Goal: Information Seeking & Learning: Learn about a topic

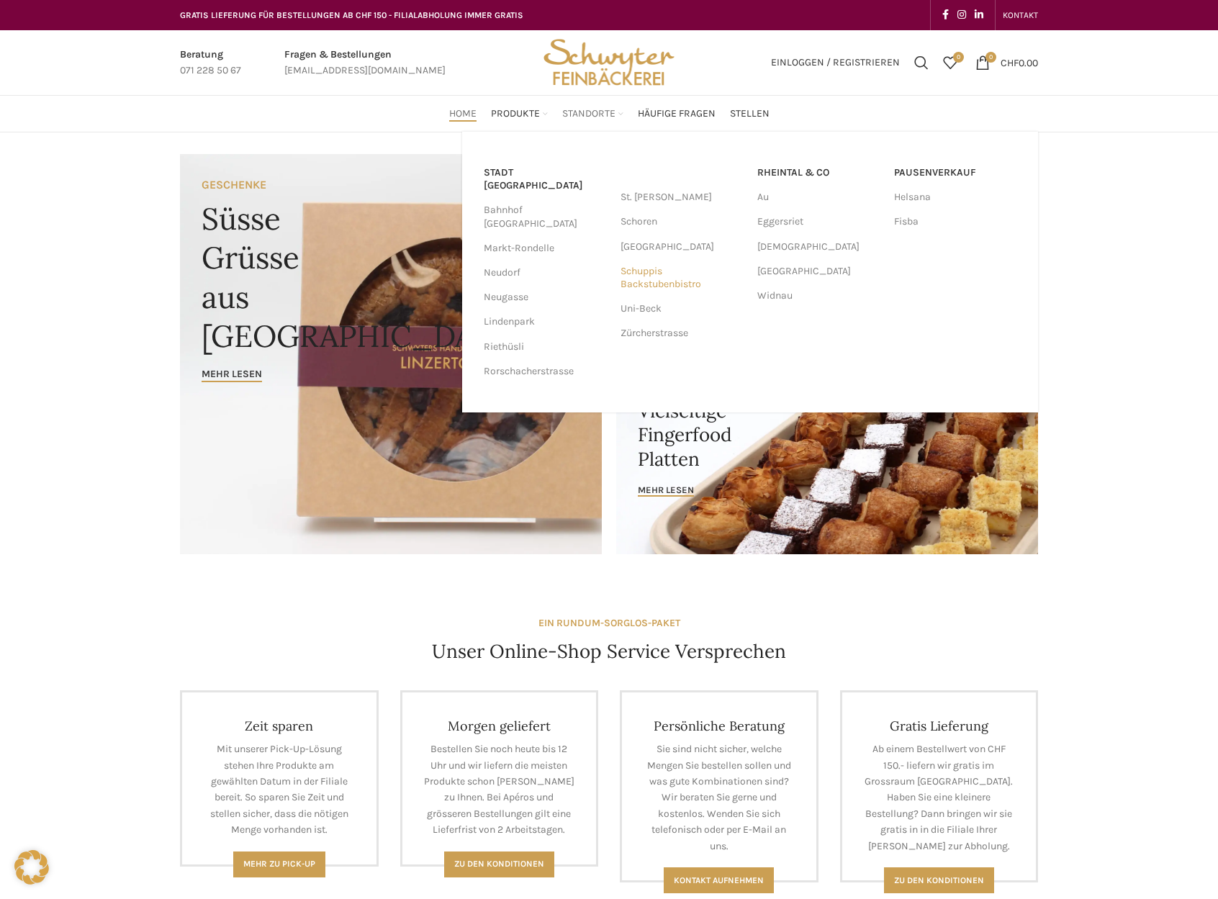
click at [675, 284] on link "Schuppis Backstubenbistro" at bounding box center [682, 277] width 122 height 37
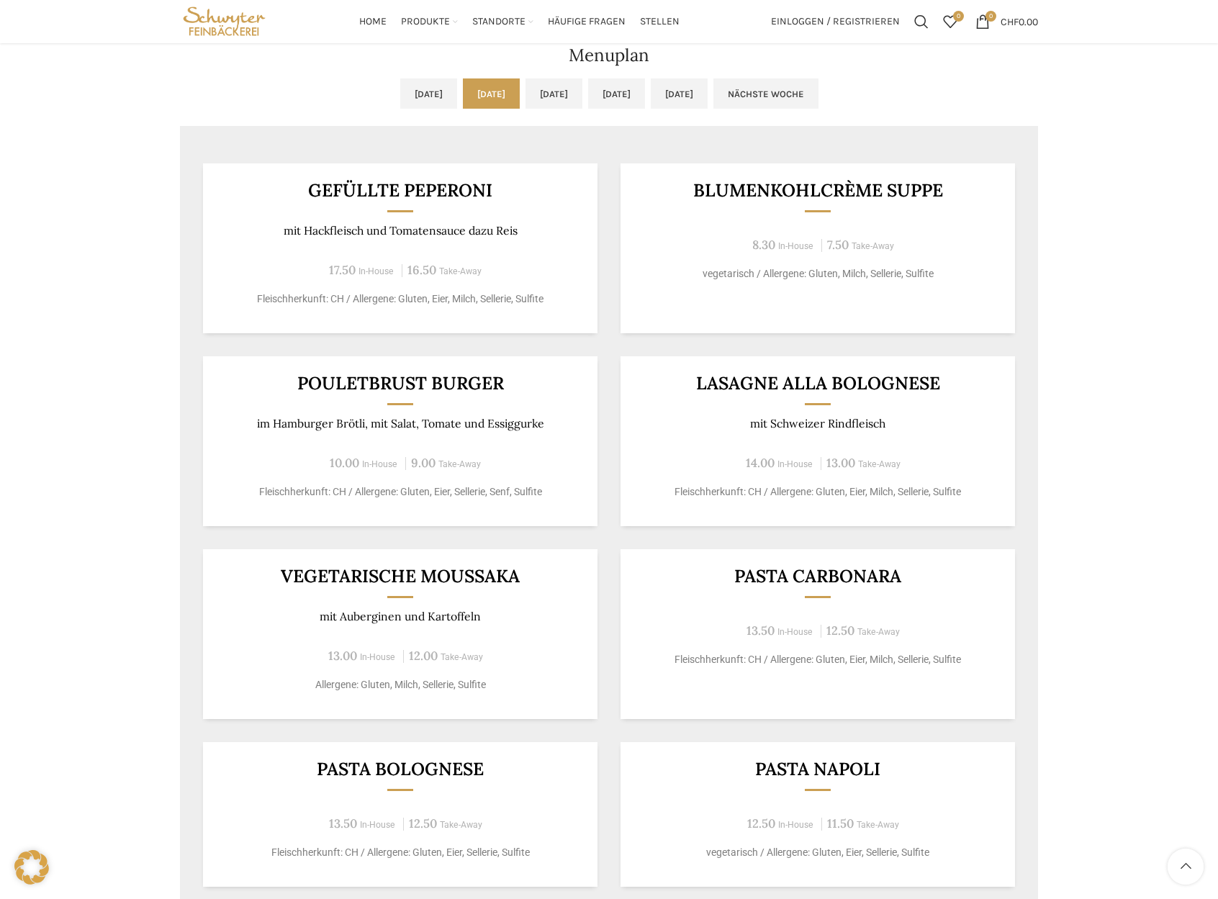
scroll to position [582, 0]
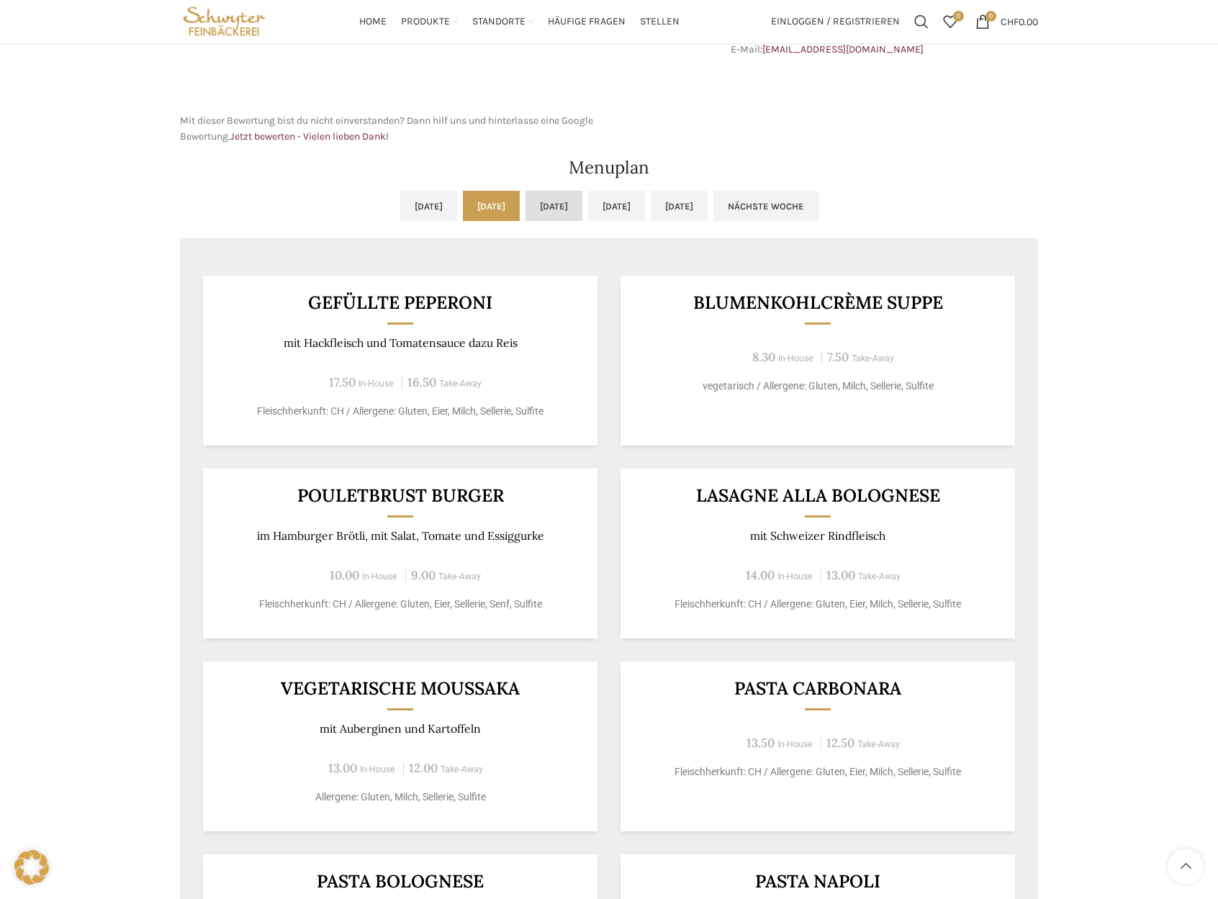
click at [545, 206] on link "[DATE]" at bounding box center [554, 206] width 57 height 30
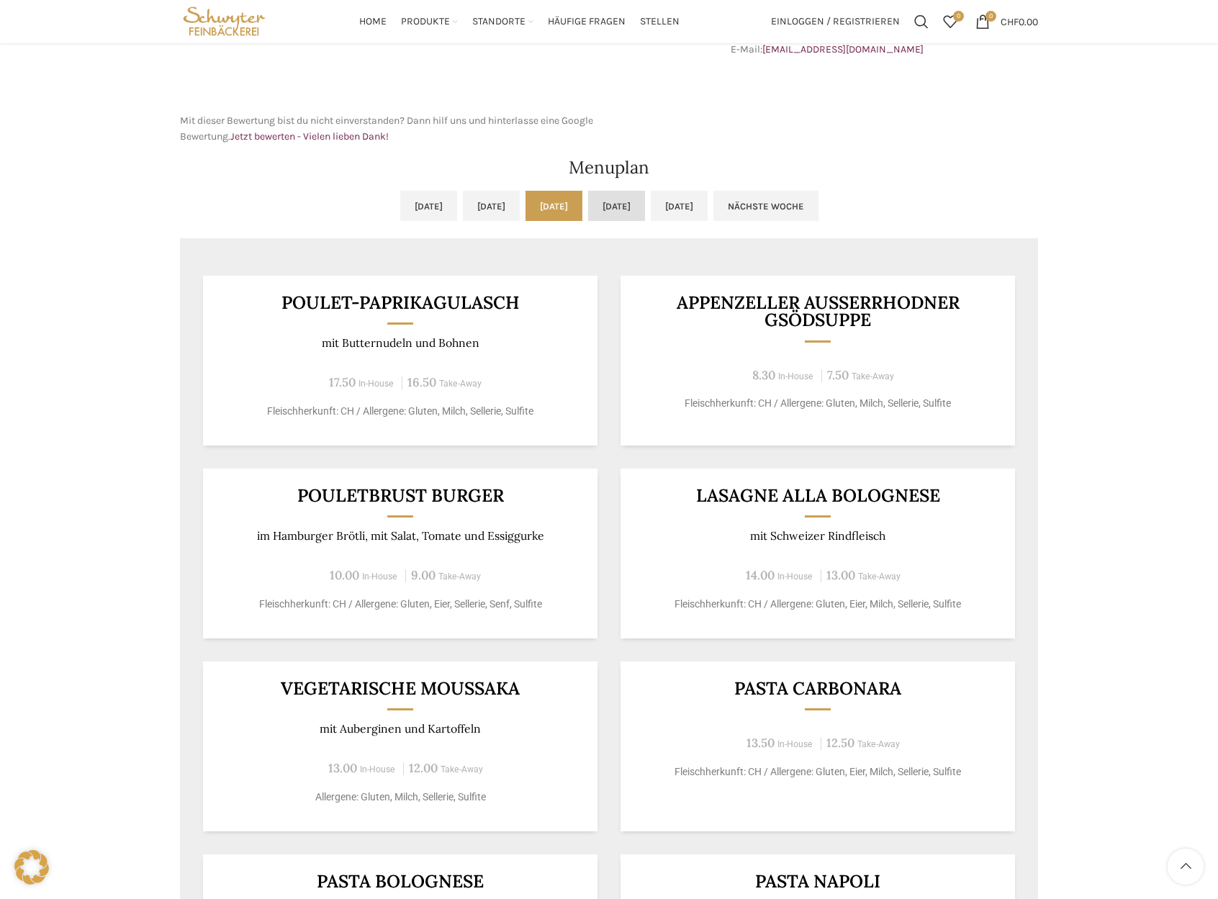
click at [645, 209] on link "[DATE]" at bounding box center [616, 206] width 57 height 30
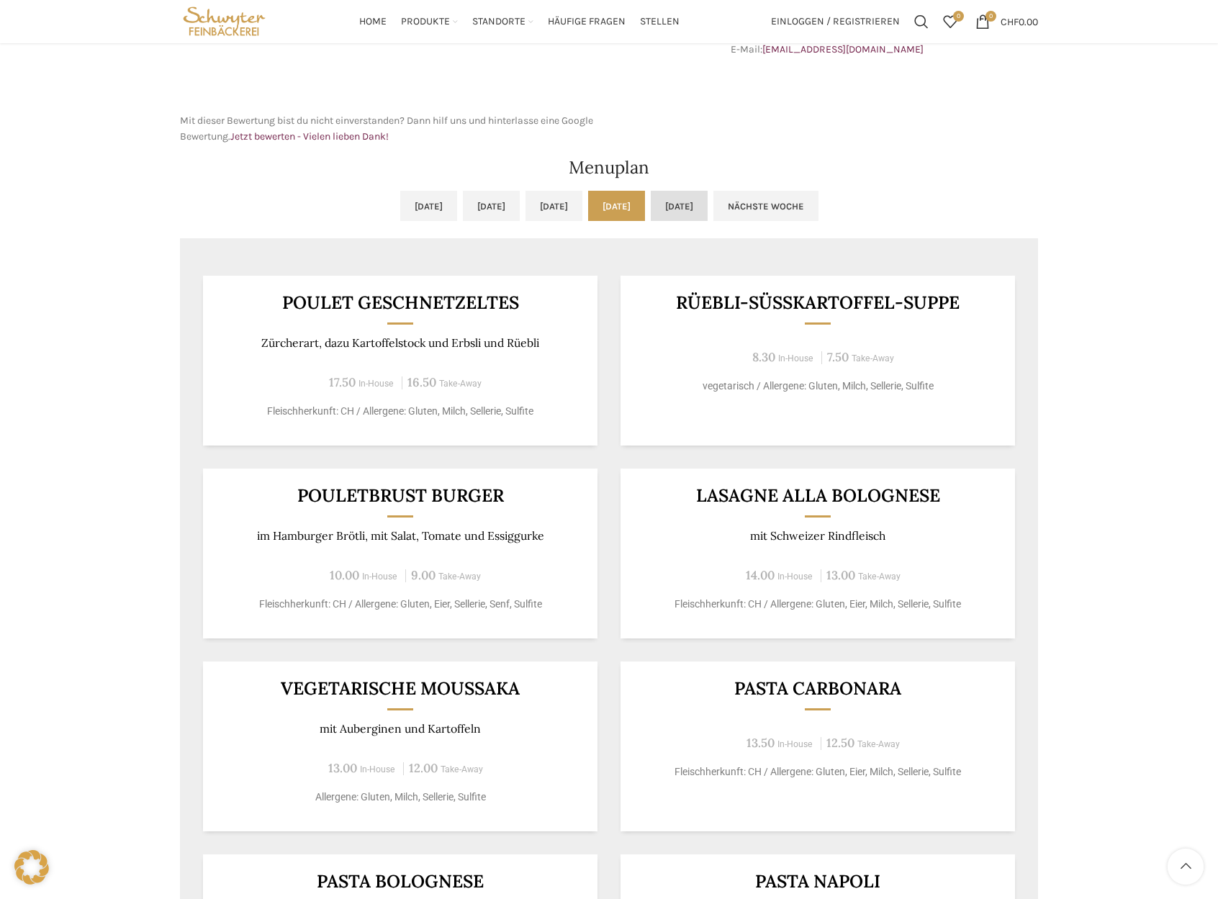
click at [708, 206] on link "[DATE]" at bounding box center [679, 206] width 57 height 30
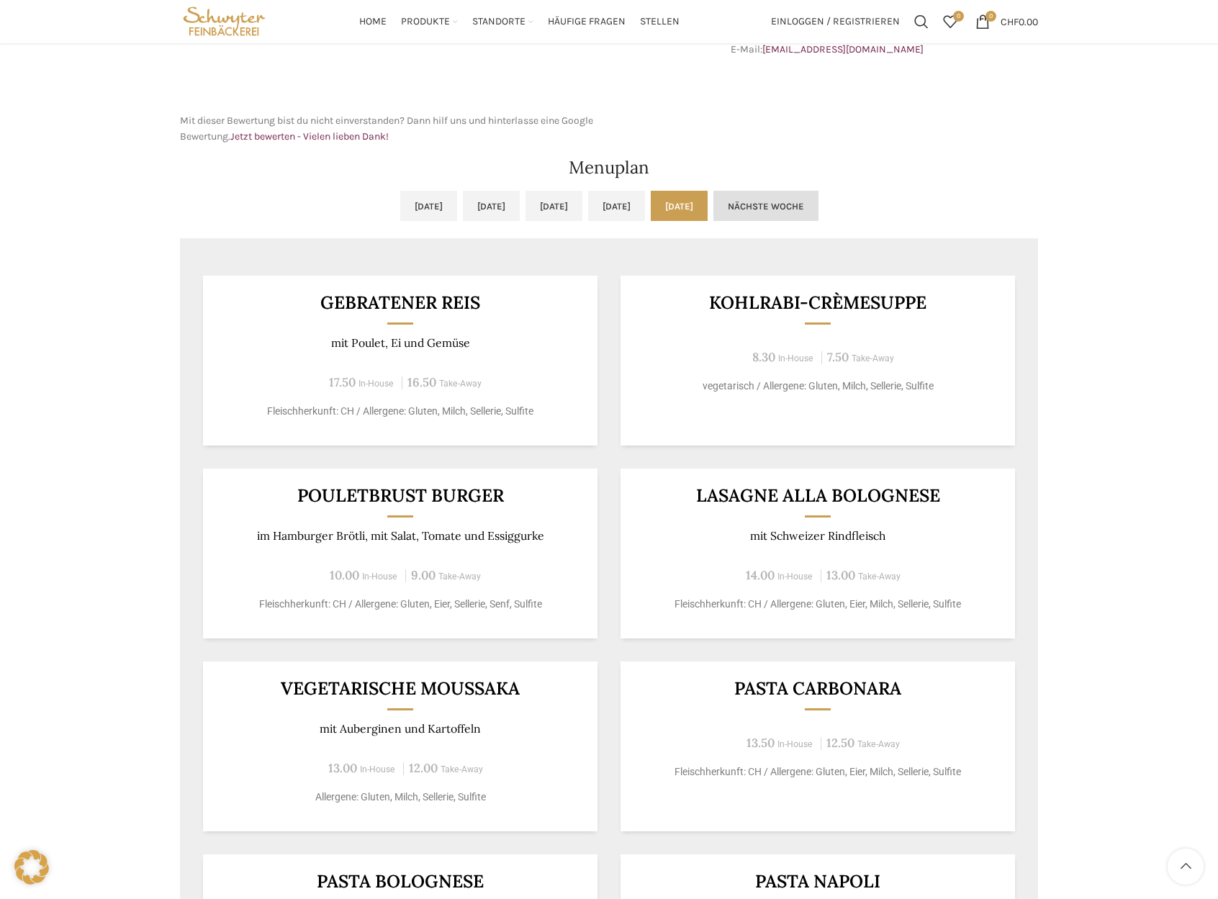
click at [819, 215] on link "Nächste Woche" at bounding box center [766, 206] width 105 height 30
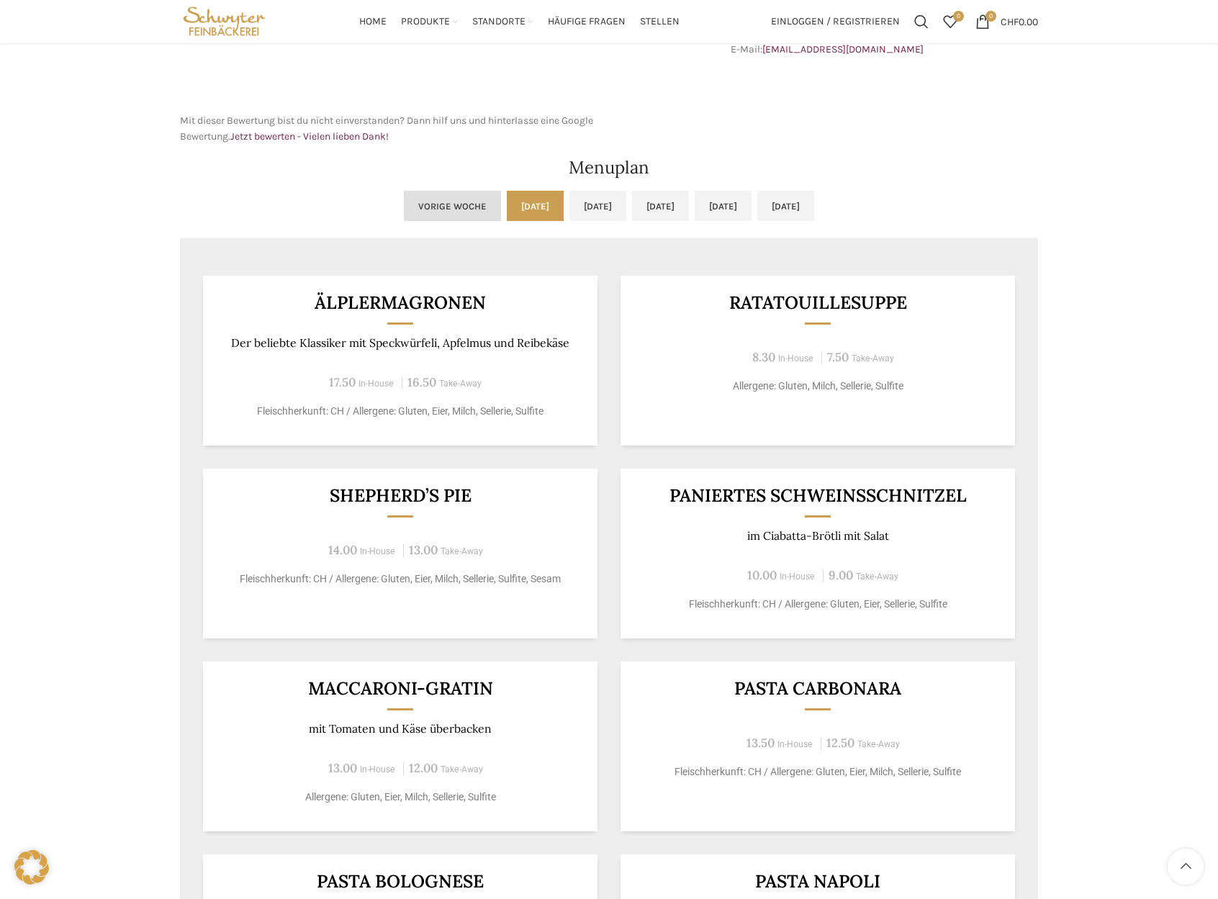
click at [404, 201] on link "Vorige Woche" at bounding box center [452, 206] width 97 height 30
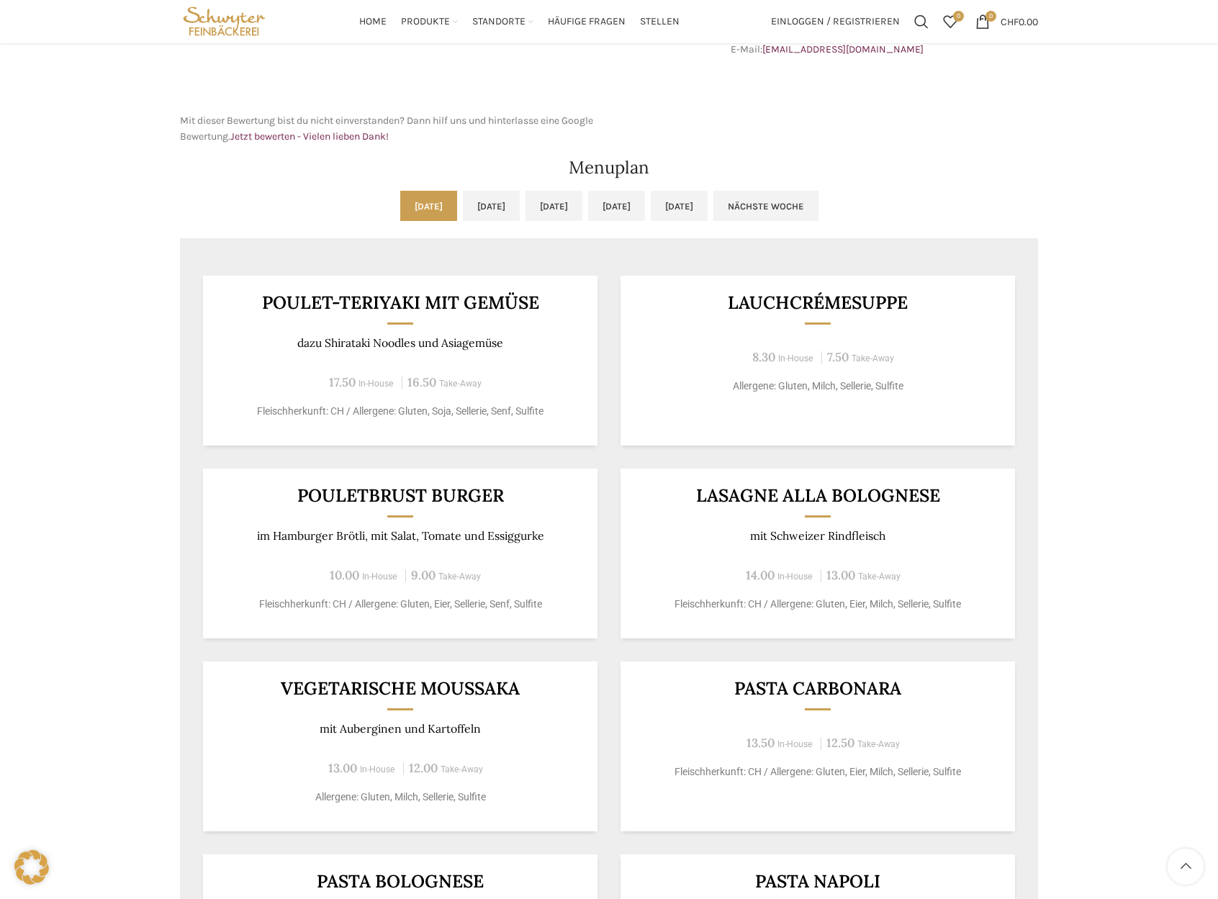
click at [400, 215] on link "[DATE]" at bounding box center [428, 206] width 57 height 30
click at [463, 214] on link "[DATE]" at bounding box center [491, 206] width 57 height 30
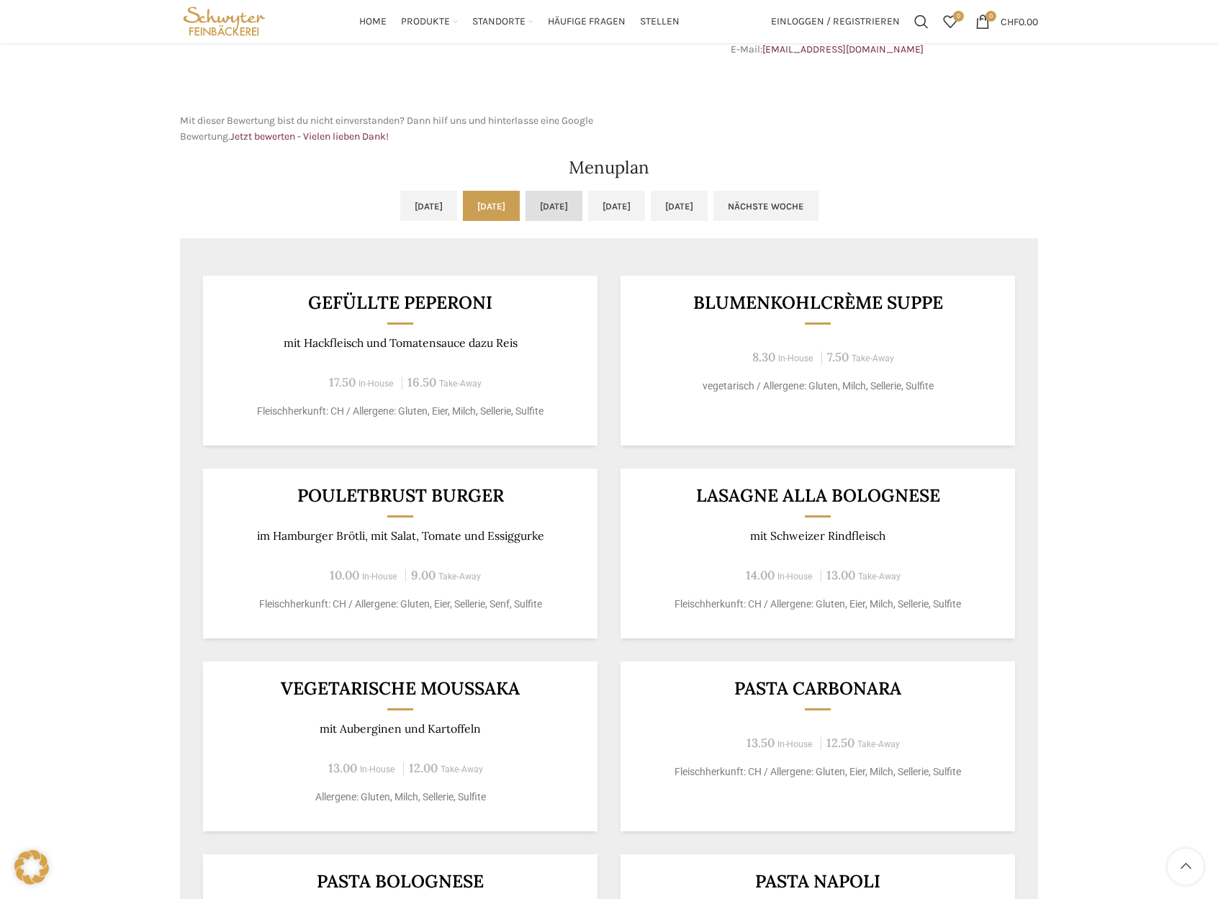
click at [528, 203] on link "[DATE]" at bounding box center [554, 206] width 57 height 30
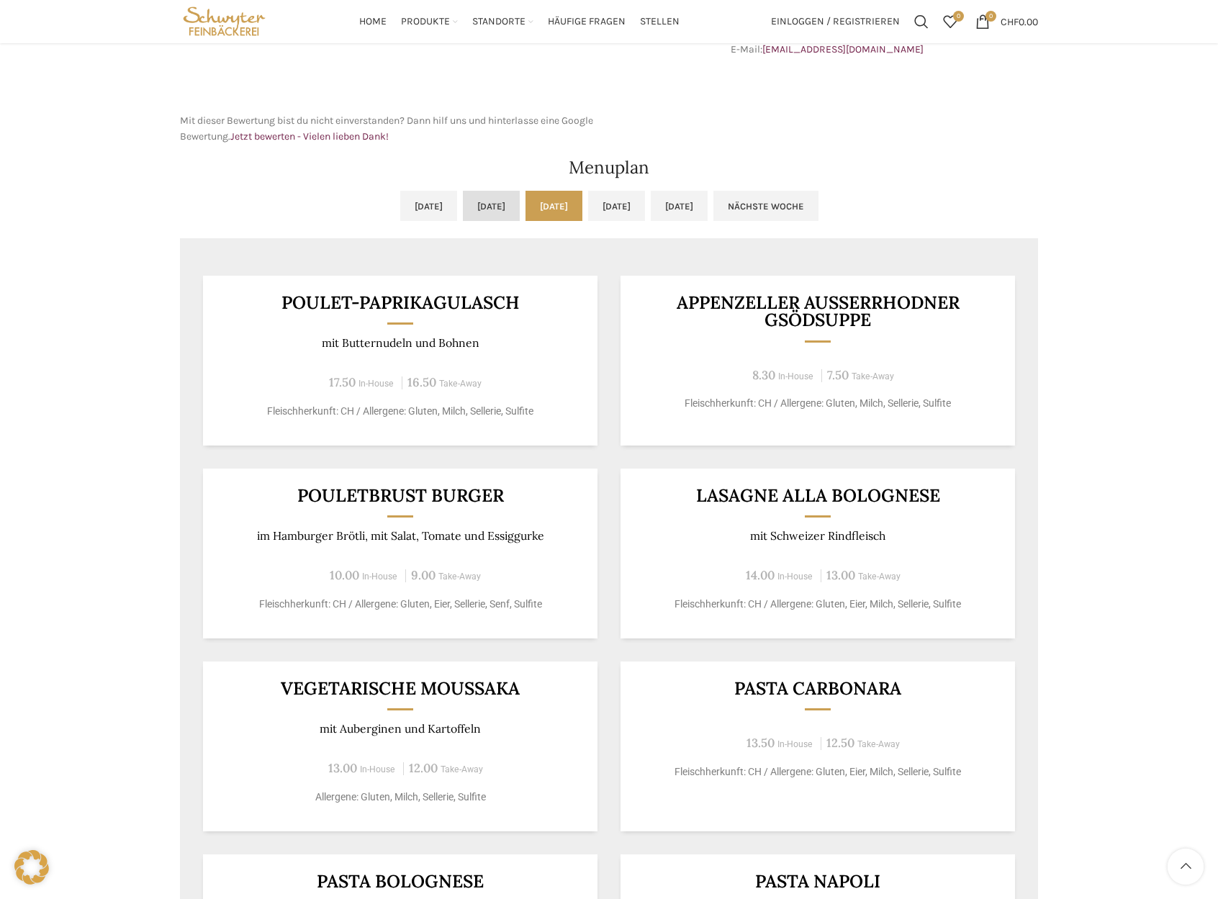
click at [472, 212] on link "[DATE]" at bounding box center [491, 206] width 57 height 30
